Goal: Navigation & Orientation: Find specific page/section

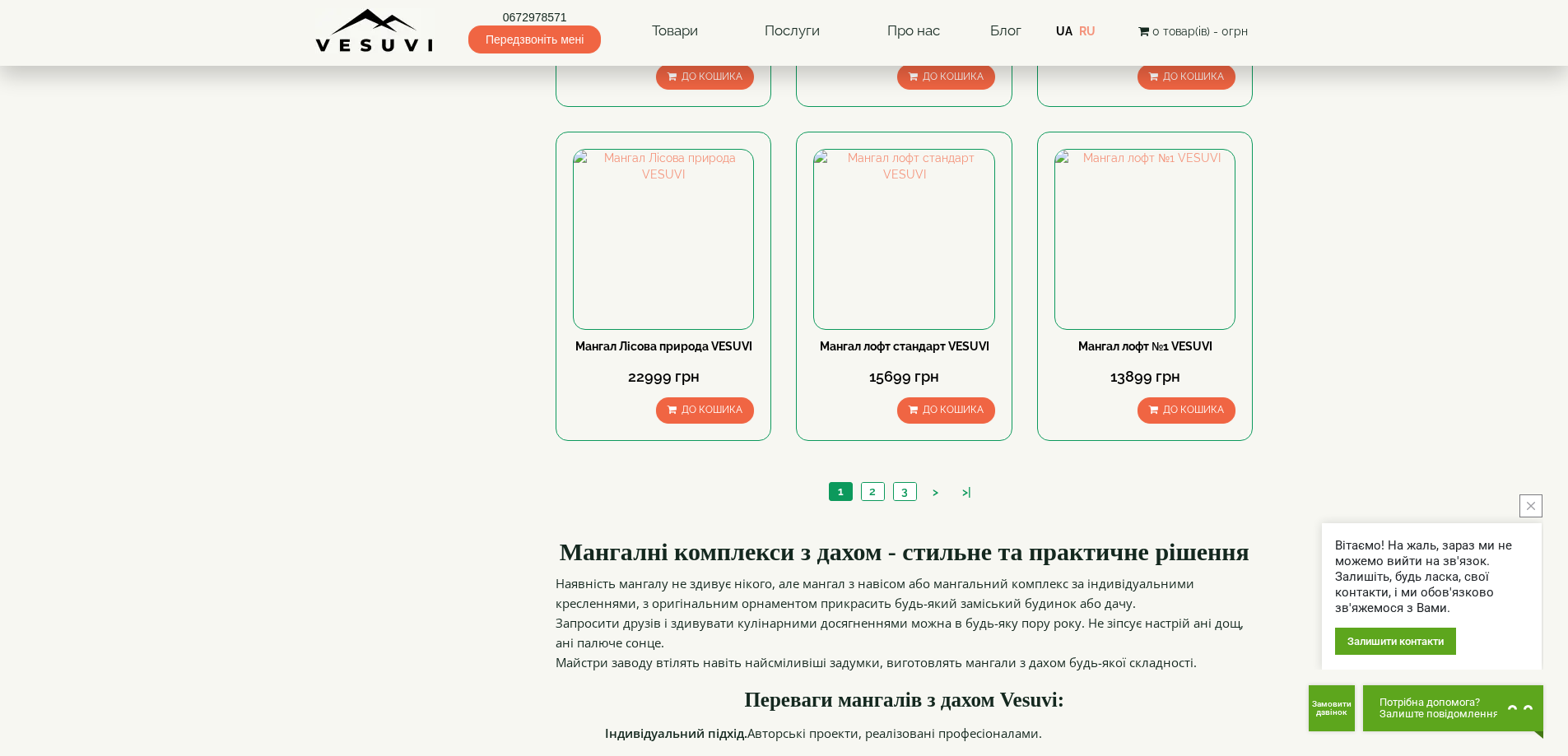
scroll to position [1481, 0]
click at [1399, 241] on body "0672978571 Передзвоніть мені Товари Булер'яни VESUVI Мангали від заводу VESUVI …" at bounding box center [784, 17] width 1568 height 2997
click at [878, 493] on link "2" at bounding box center [872, 490] width 23 height 17
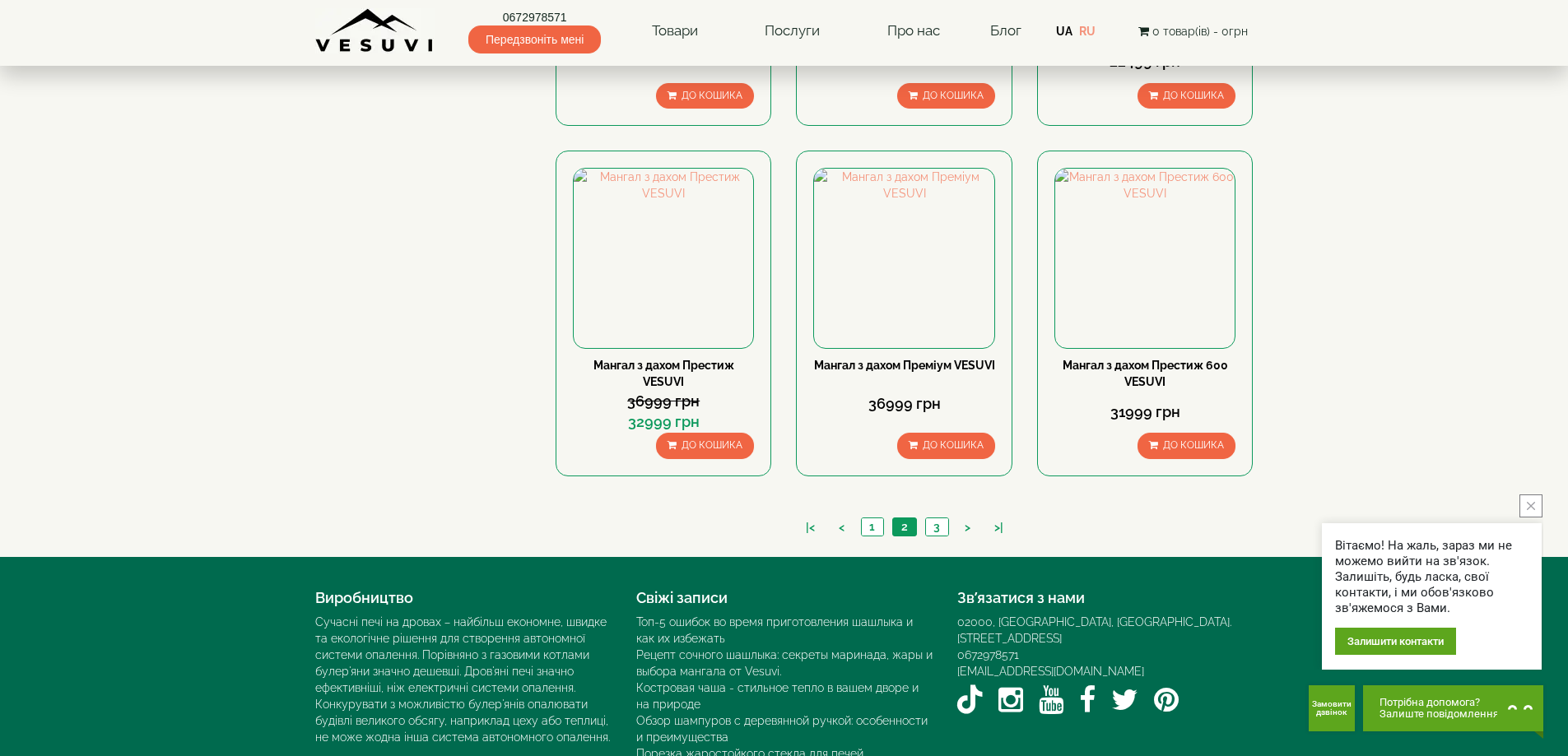
scroll to position [1481, 0]
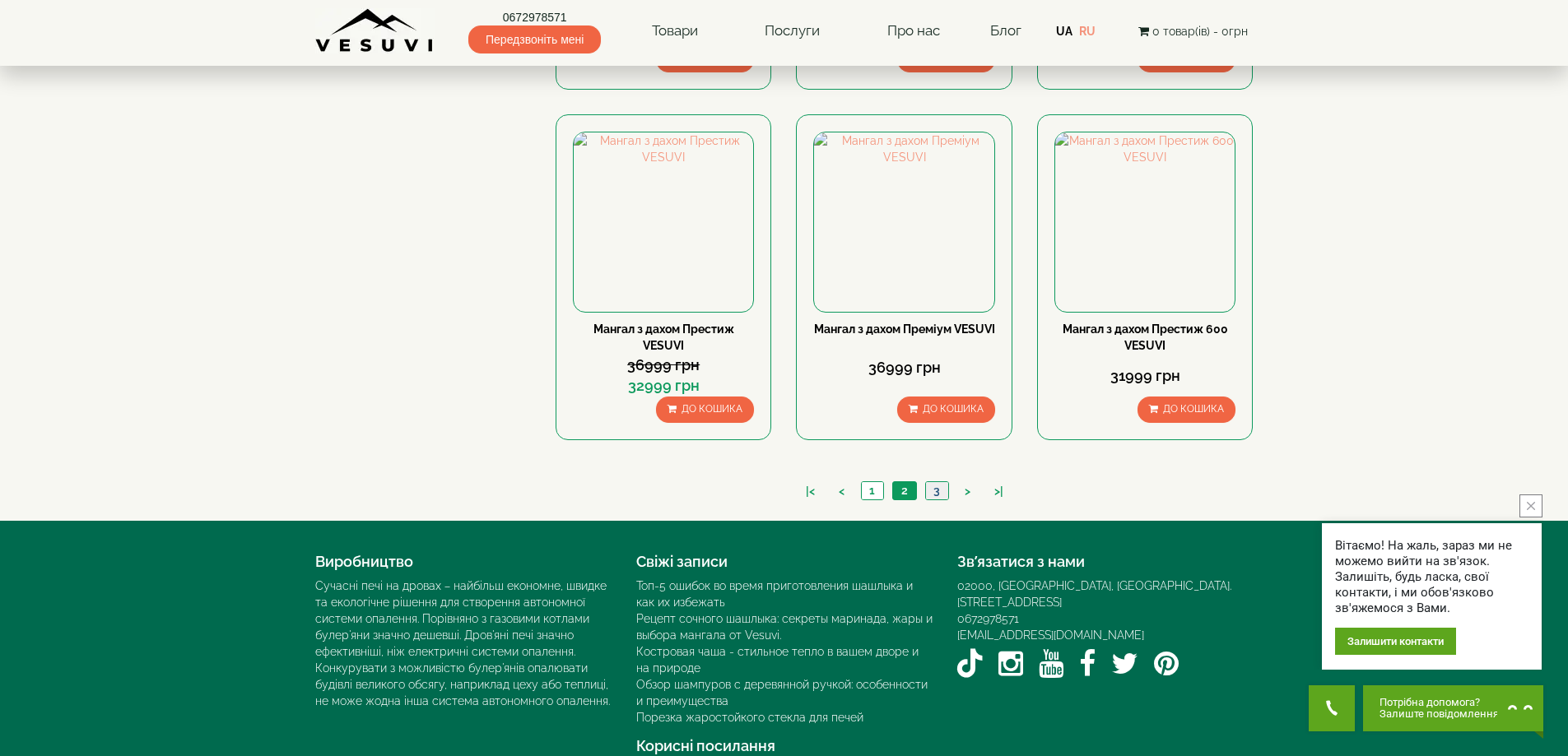
click at [931, 489] on link "3" at bounding box center [936, 490] width 23 height 17
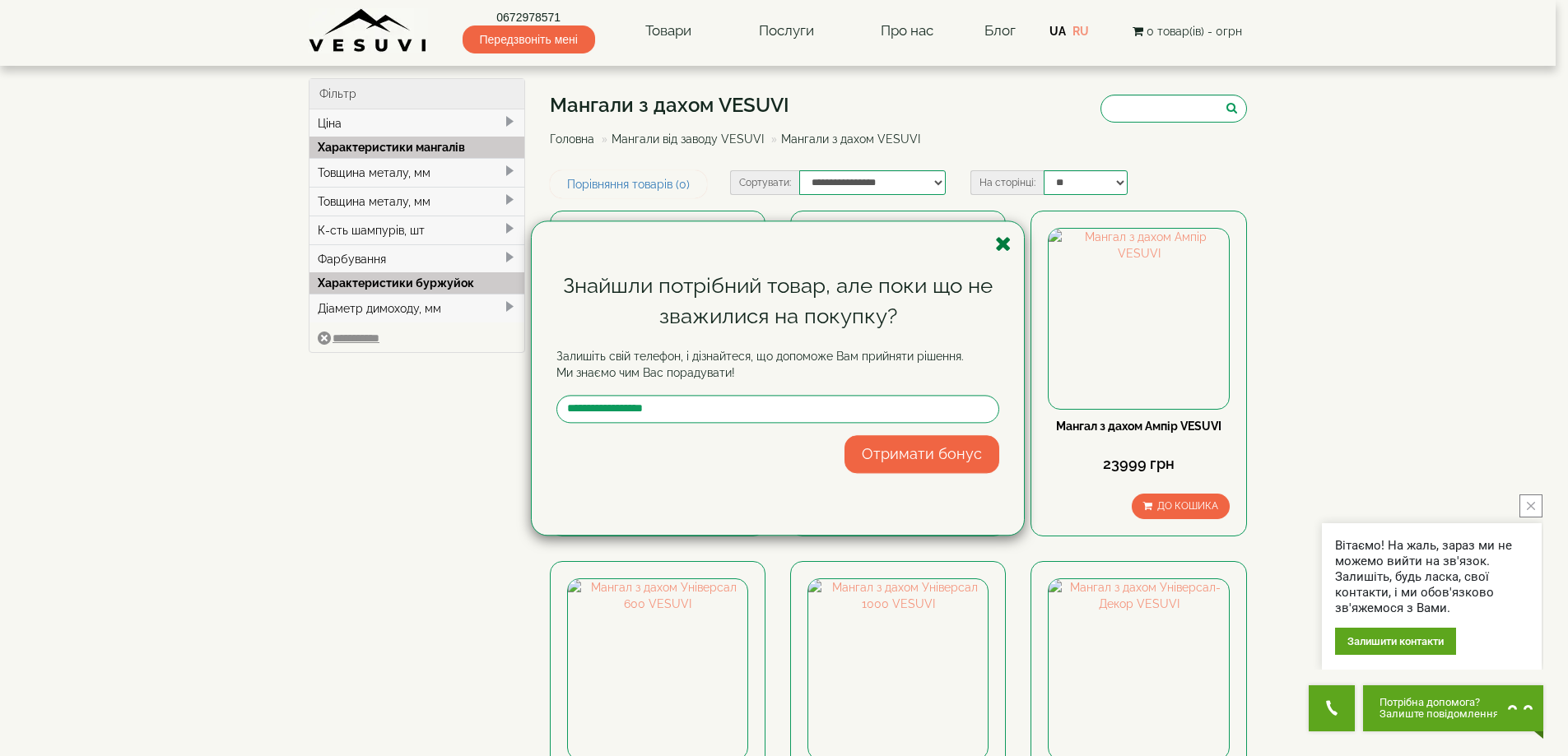
click at [1003, 248] on icon "button" at bounding box center [1003, 244] width 16 height 21
